Goal: Task Accomplishment & Management: Use online tool/utility

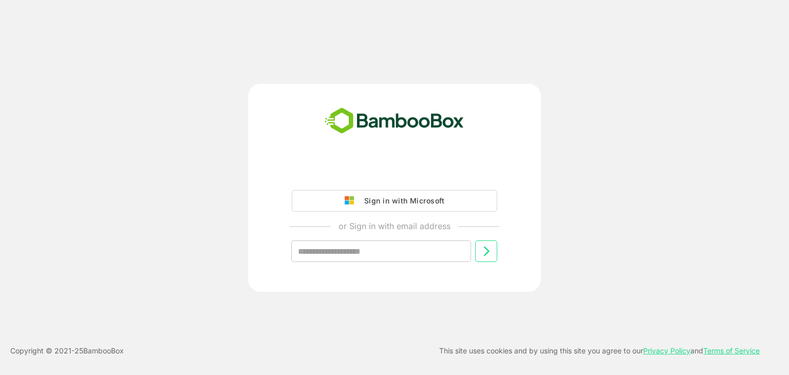
click at [426, 196] on div "Sign in with Microsoft" at bounding box center [401, 200] width 85 height 13
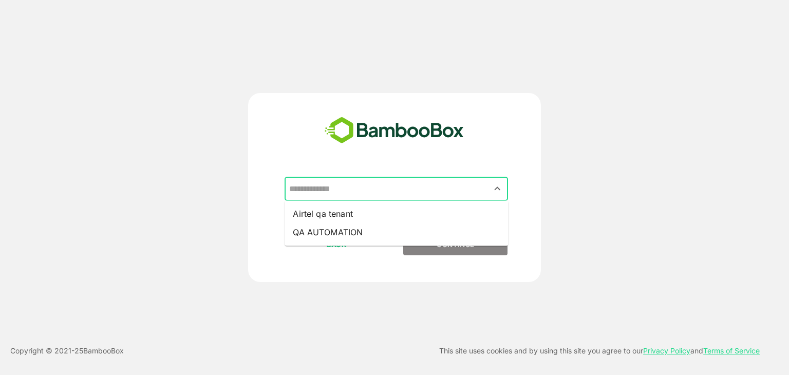
click at [412, 196] on input "text" at bounding box center [395, 189] width 219 height 20
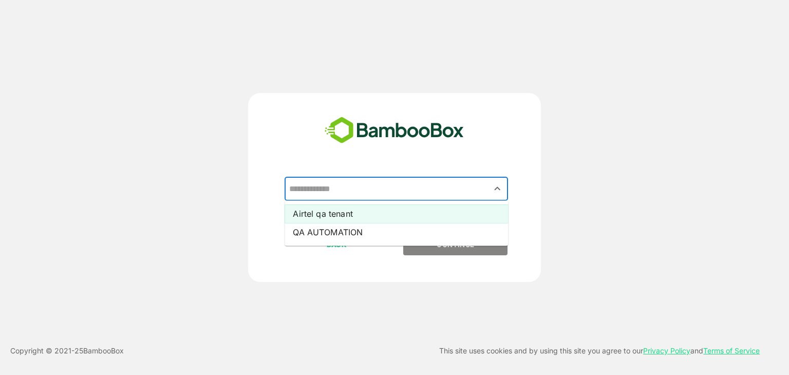
click at [413, 210] on li "Airtel qa tenant" at bounding box center [395, 213] width 223 height 18
type input "**********"
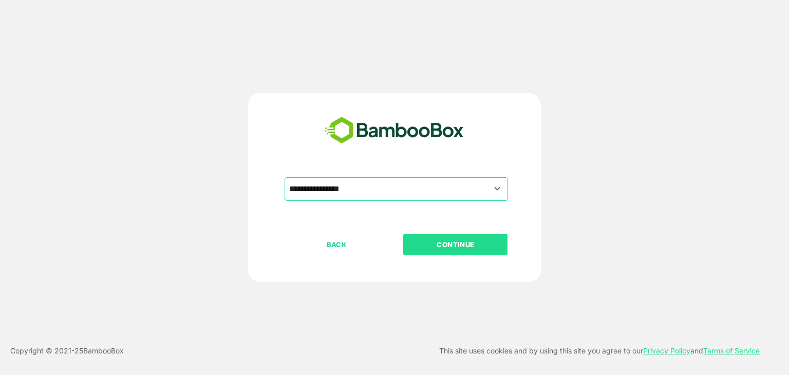
click at [451, 251] on button "CONTINUE" at bounding box center [455, 245] width 104 height 22
click at [451, 242] on p "CONTINUE" at bounding box center [455, 244] width 103 height 11
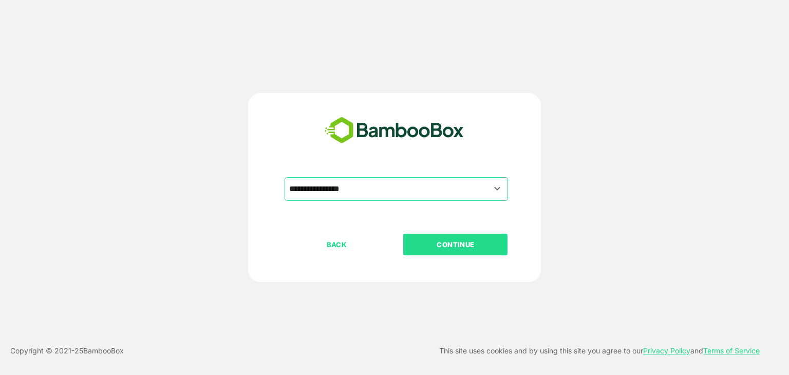
click at [451, 242] on p "CONTINUE" at bounding box center [455, 244] width 103 height 11
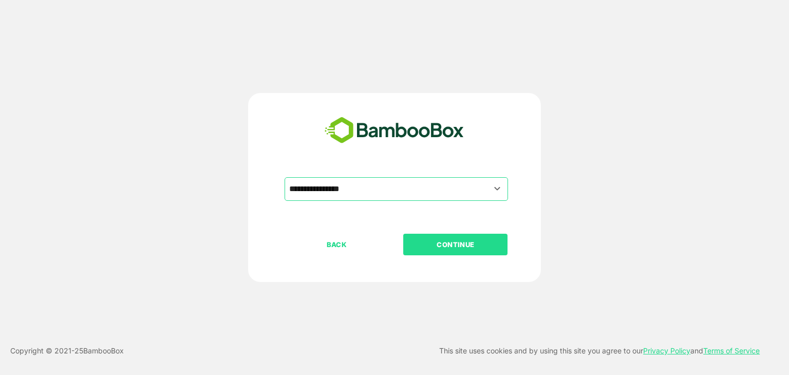
click at [451, 242] on p "CONTINUE" at bounding box center [455, 244] width 103 height 11
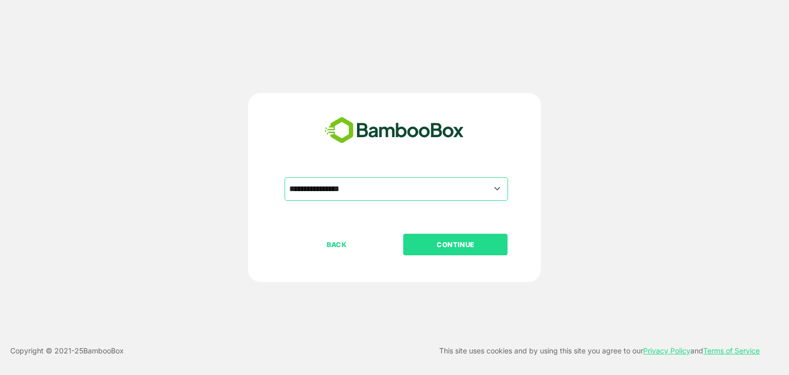
click at [451, 242] on p "CONTINUE" at bounding box center [455, 244] width 103 height 11
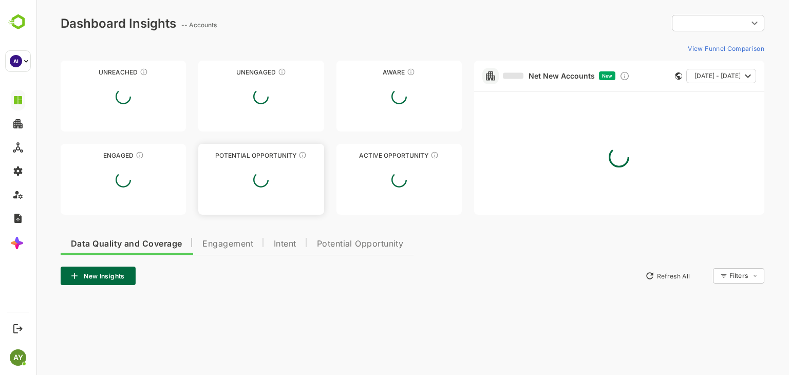
type input "**********"
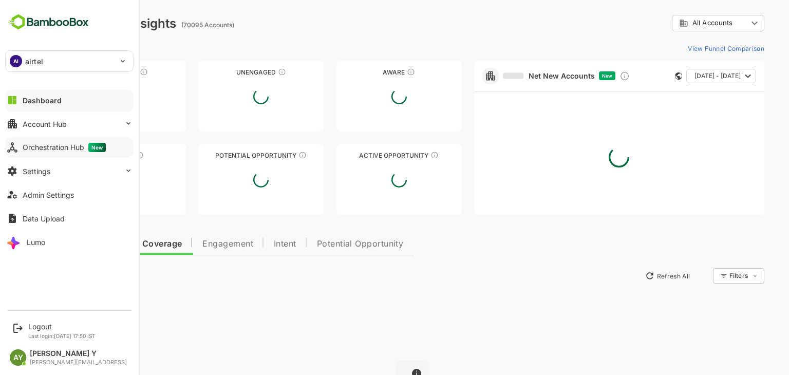
click at [57, 157] on button "Orchestration Hub New" at bounding box center [69, 147] width 128 height 21
click at [57, 157] on div at bounding box center [69, 156] width 128 height 6
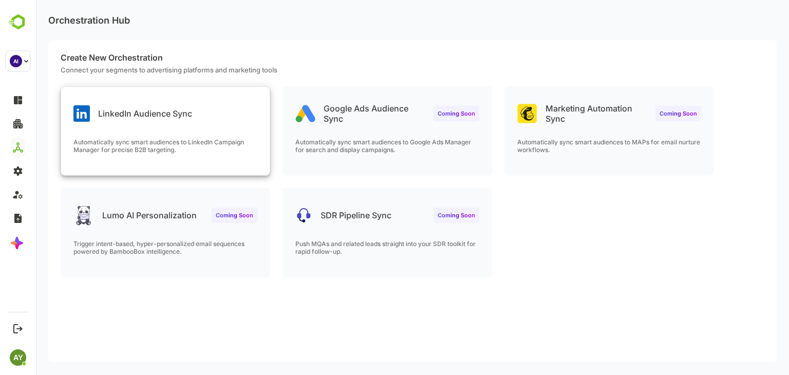
click at [255, 171] on div "Automatically sync smart audiences to LinkedIn Campaign Manager for precise B2B…" at bounding box center [165, 156] width 208 height 37
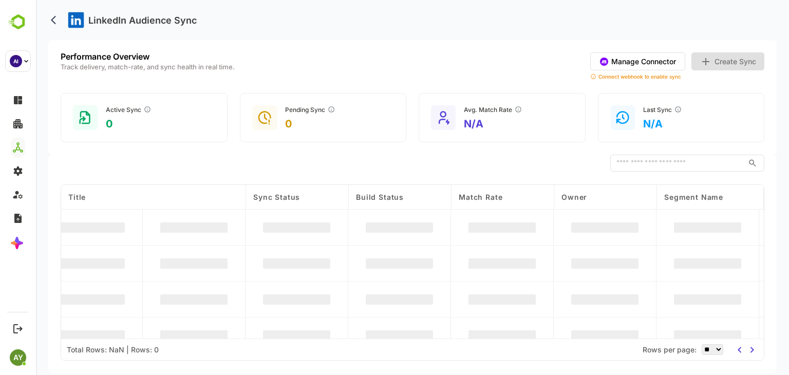
click at [255, 171] on div "​" at bounding box center [412, 163] width 703 height 17
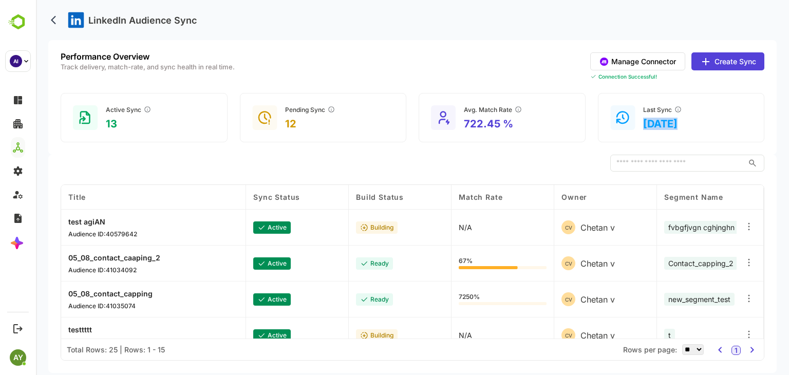
click at [727, 64] on button "Create Sync" at bounding box center [727, 61] width 73 height 18
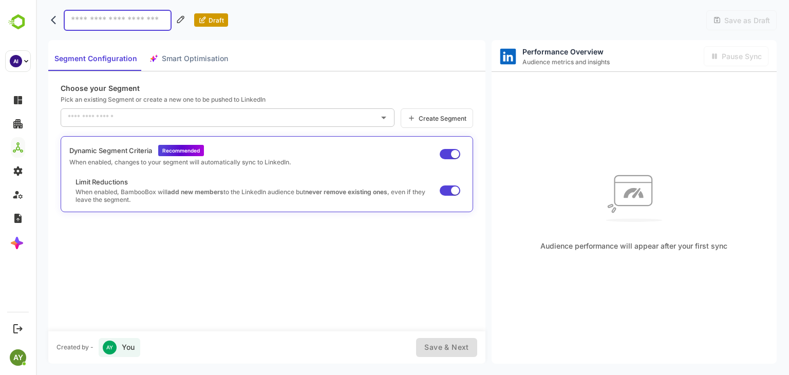
click at [182, 61] on div "Segment Configuration Smart Optimisation" at bounding box center [141, 58] width 186 height 25
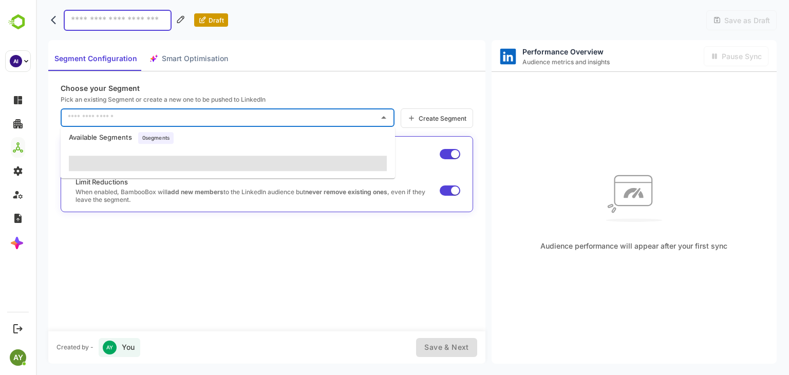
click at [134, 116] on input "text" at bounding box center [219, 117] width 309 height 16
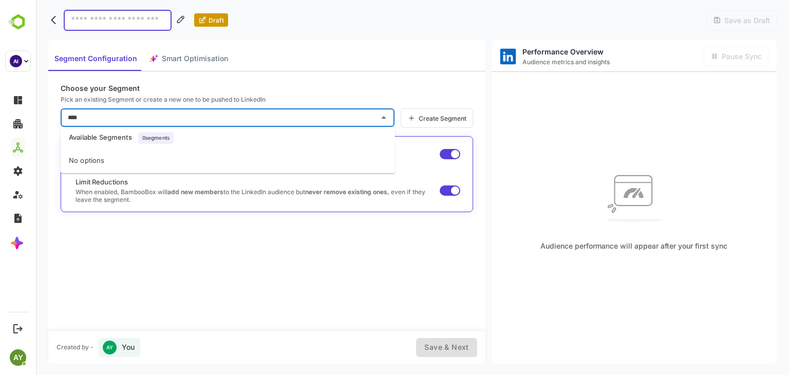
type input "****"
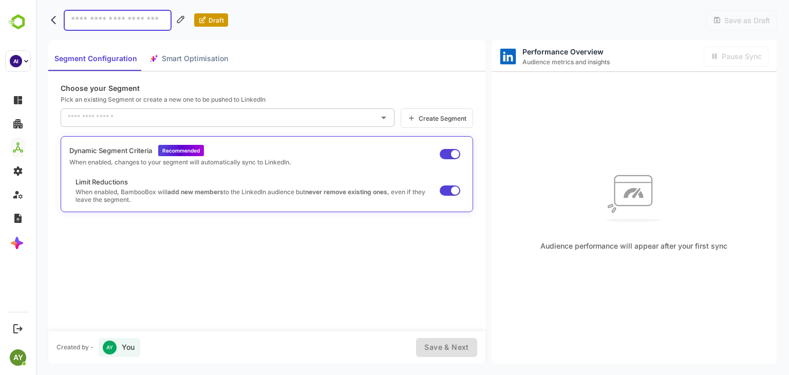
click at [178, 209] on div "Dynamic Segment Criteria Recommended When enabled, changes to your segment will…" at bounding box center [267, 174] width 412 height 76
drag, startPoint x: 142, startPoint y: 35, endPoint x: 131, endPoint y: 15, distance: 23.4
click at [131, 15] on div "Draft Save as Draft" at bounding box center [412, 20] width 728 height 40
click at [131, 15] on input at bounding box center [118, 20] width 108 height 21
type input "*******"
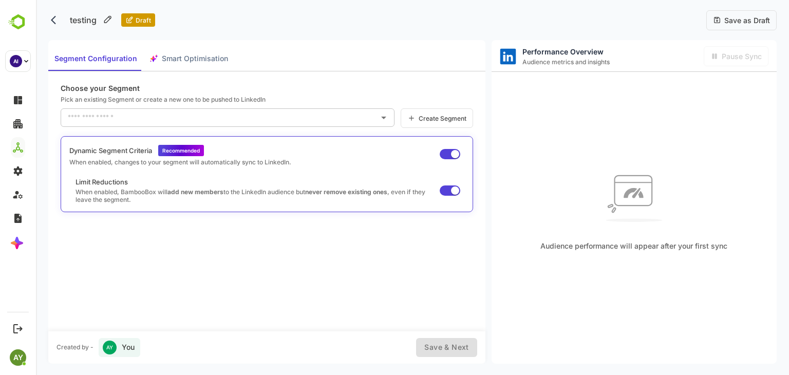
click at [304, 71] on div "Choose your Segment Pick an existing Segment or create a new one to be pushed t…" at bounding box center [266, 201] width 437 height 260
click at [259, 123] on div "​" at bounding box center [228, 118] width 334 height 20
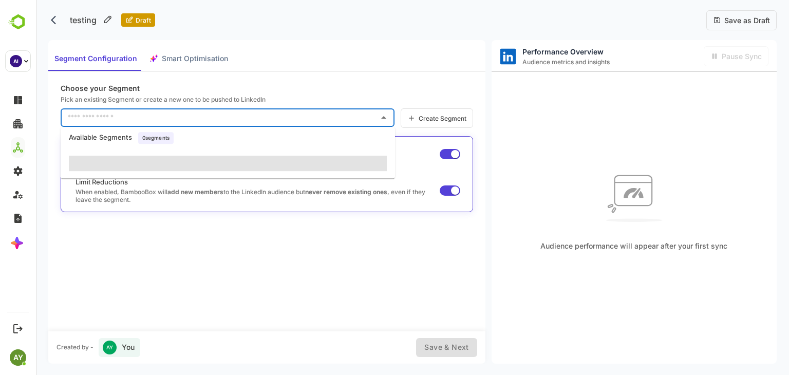
click at [259, 123] on input "text" at bounding box center [219, 117] width 309 height 16
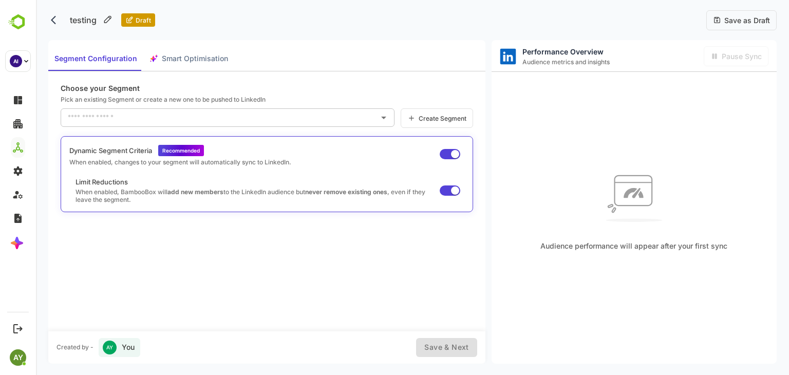
click at [235, 29] on div "testing Draft Save as Draft" at bounding box center [412, 20] width 728 height 40
click at [55, 25] on button "back" at bounding box center [55, 19] width 15 height 15
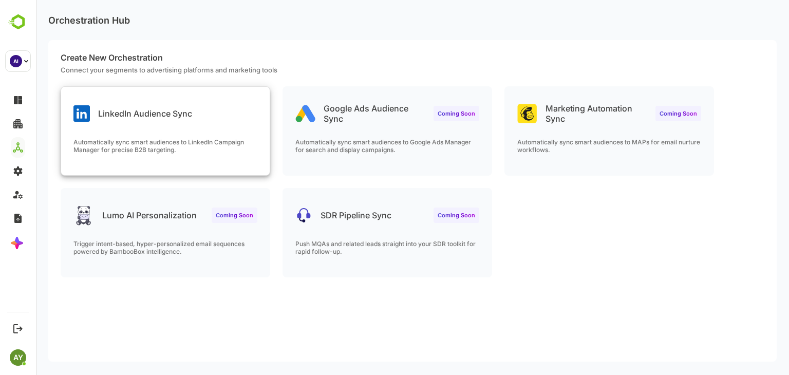
click at [138, 132] on div "LinkedIn Audience Sync Automatically sync smart audiences to LinkedIn Campaign …" at bounding box center [165, 131] width 208 height 88
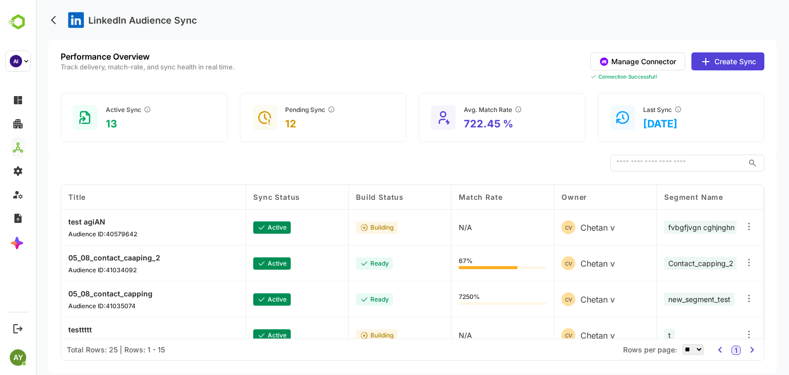
click at [745, 258] on icon at bounding box center [748, 262] width 10 height 10
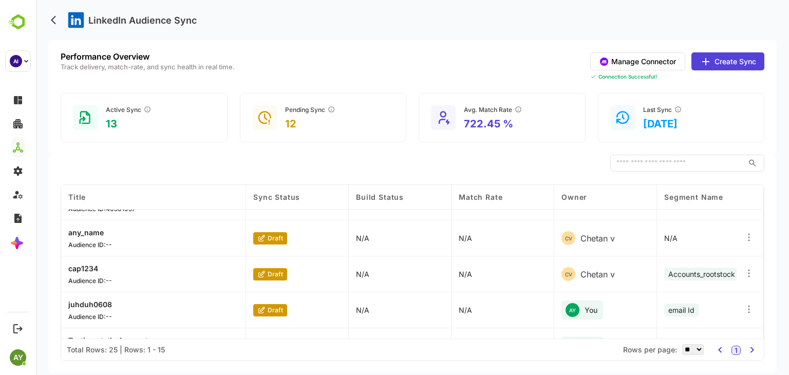
scroll to position [349, 0]
click at [749, 305] on icon at bounding box center [748, 308] width 10 height 10
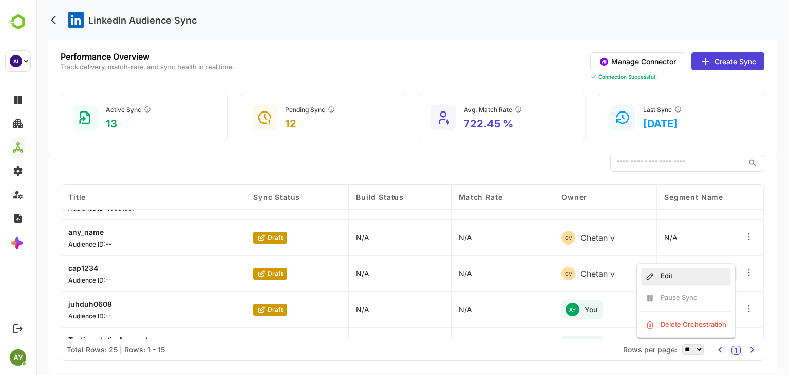
click at [706, 274] on div "Edit" at bounding box center [685, 275] width 89 height 17
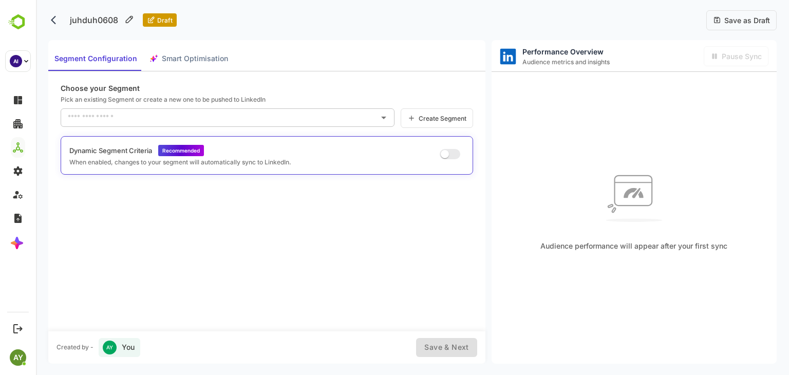
click at [198, 54] on div "Segment Configuration Smart Optimisation" at bounding box center [141, 58] width 186 height 25
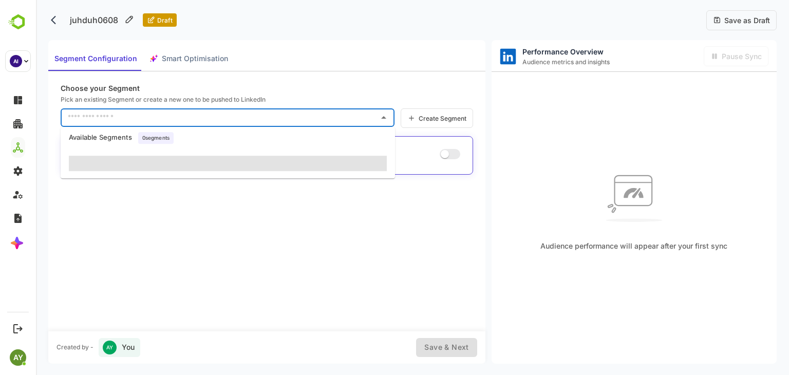
click at [207, 114] on input "text" at bounding box center [219, 117] width 309 height 16
click at [189, 60] on div "Segment Configuration Smart Optimisation" at bounding box center [141, 58] width 186 height 25
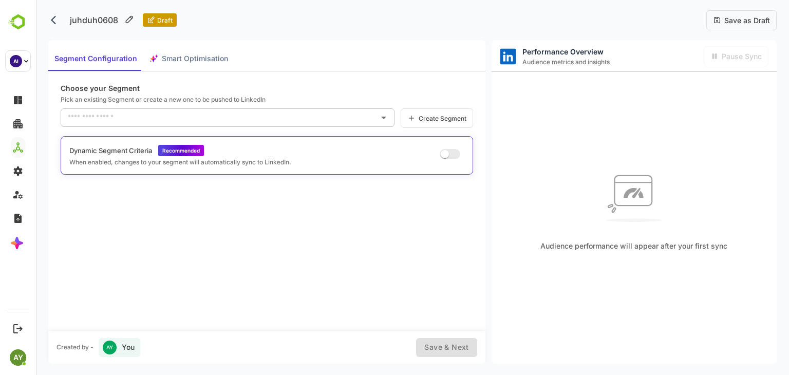
click at [189, 60] on div "Segment Configuration Smart Optimisation" at bounding box center [141, 58] width 186 height 25
click at [56, 22] on icon "back" at bounding box center [56, 20] width 10 height 10
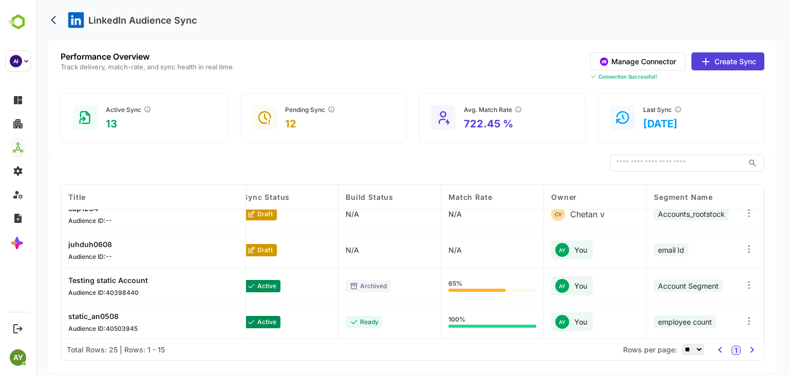
scroll to position [411, 10]
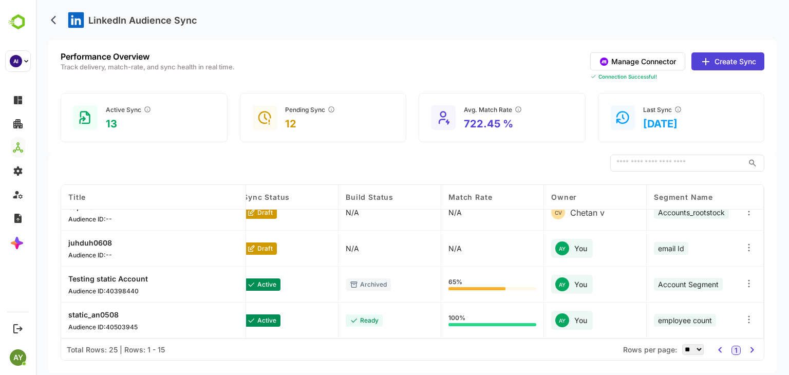
click at [752, 315] on icon at bounding box center [748, 319] width 10 height 10
click at [700, 276] on div "Edit" at bounding box center [685, 276] width 89 height 17
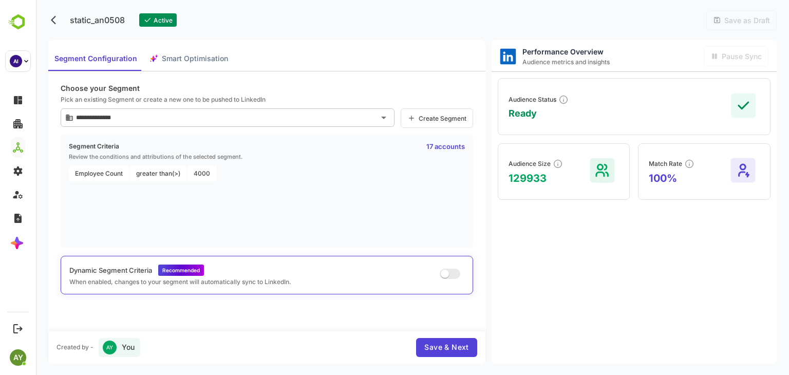
type input "**********"
click at [447, 346] on span "Save & Next" at bounding box center [446, 347] width 44 height 13
